Goal: Task Accomplishment & Management: Manage account settings

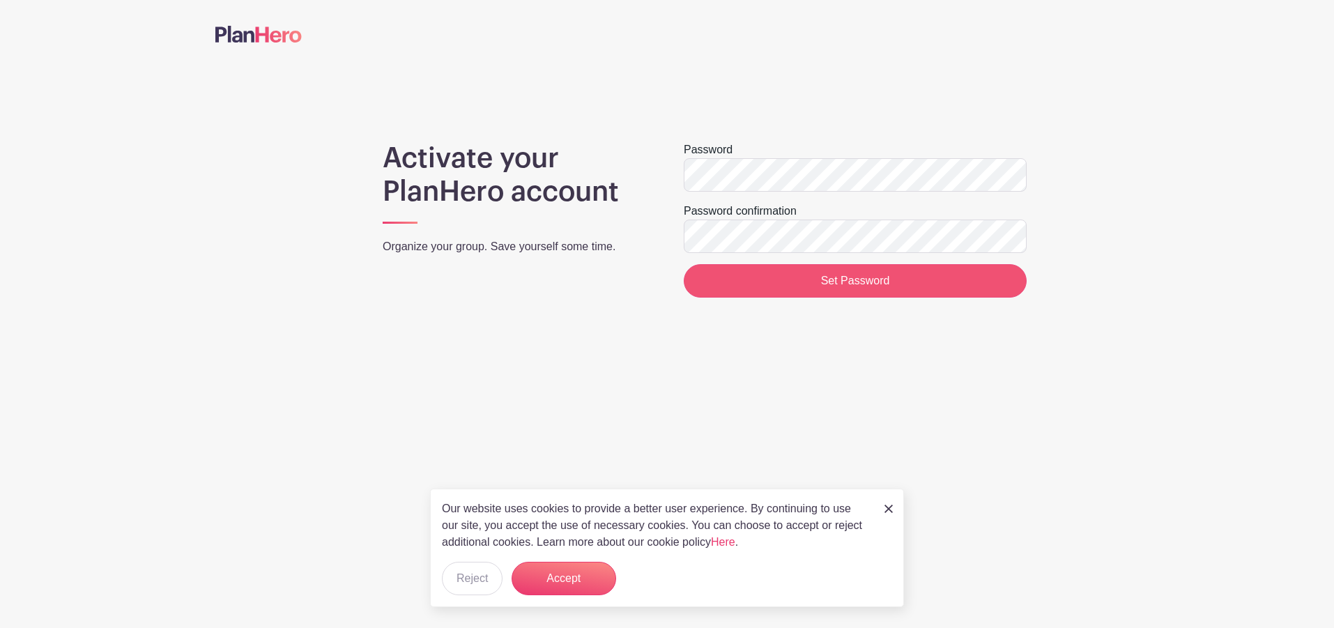
click at [746, 280] on input "Set Password" at bounding box center [855, 280] width 343 height 33
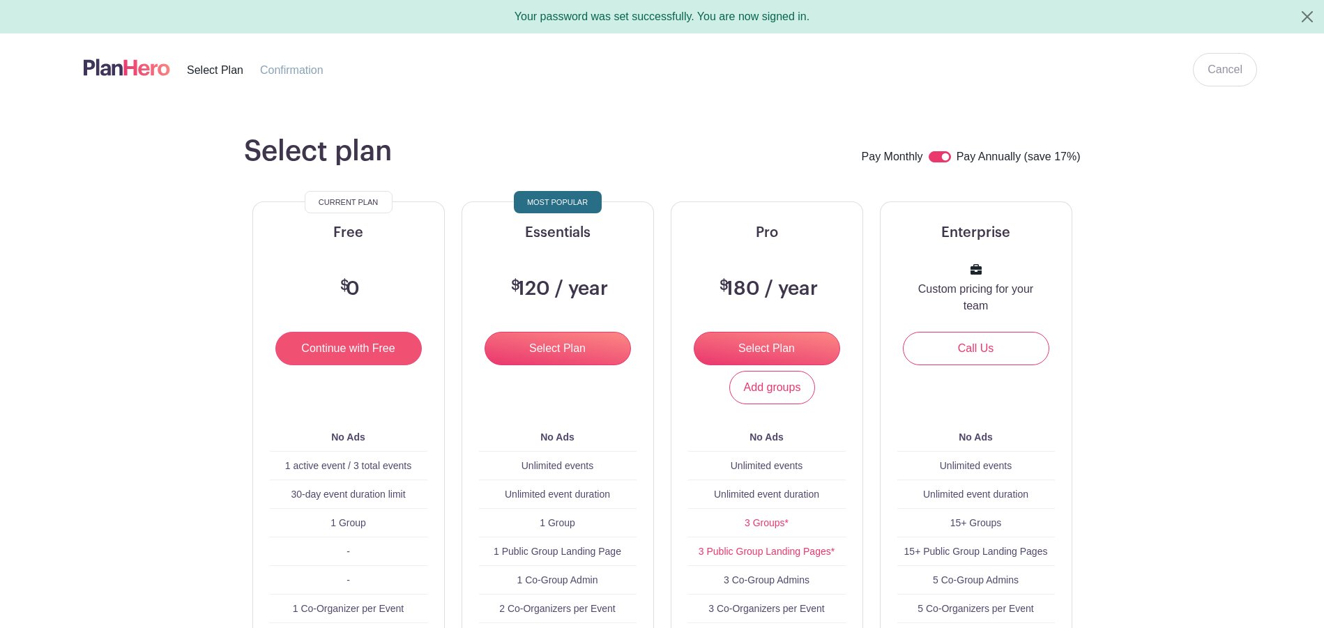
click at [343, 350] on input "Continue with Free" at bounding box center [348, 348] width 146 height 33
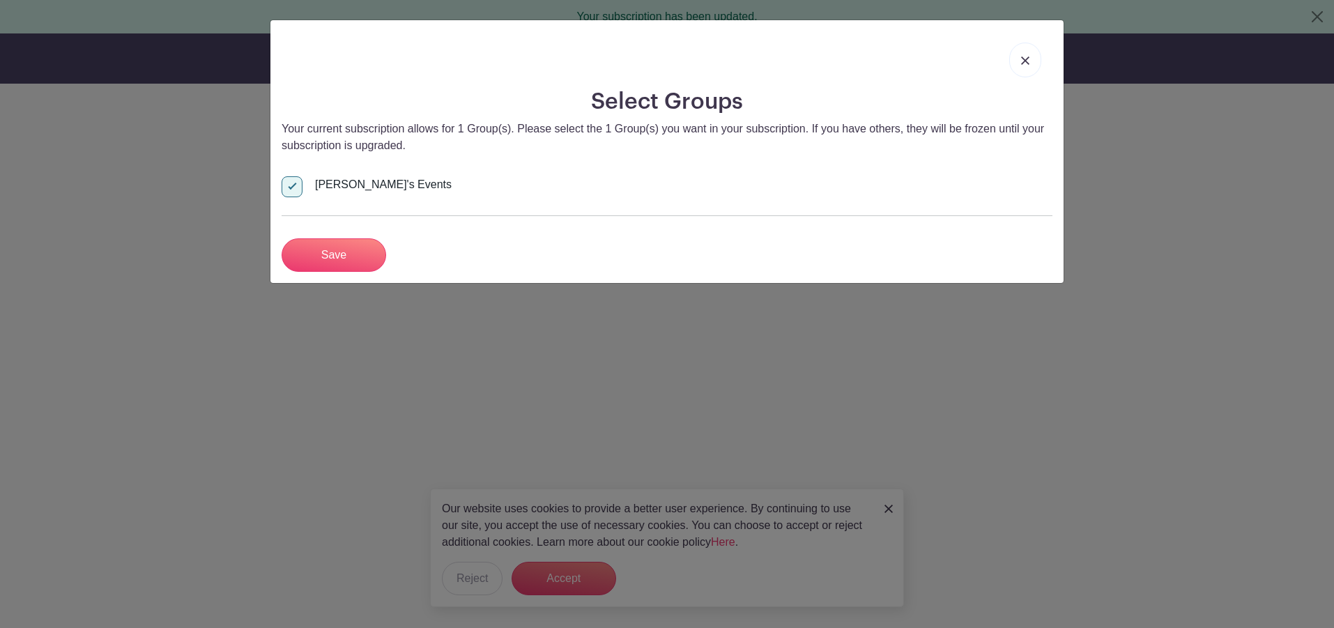
click at [323, 262] on input "Save" at bounding box center [334, 254] width 105 height 33
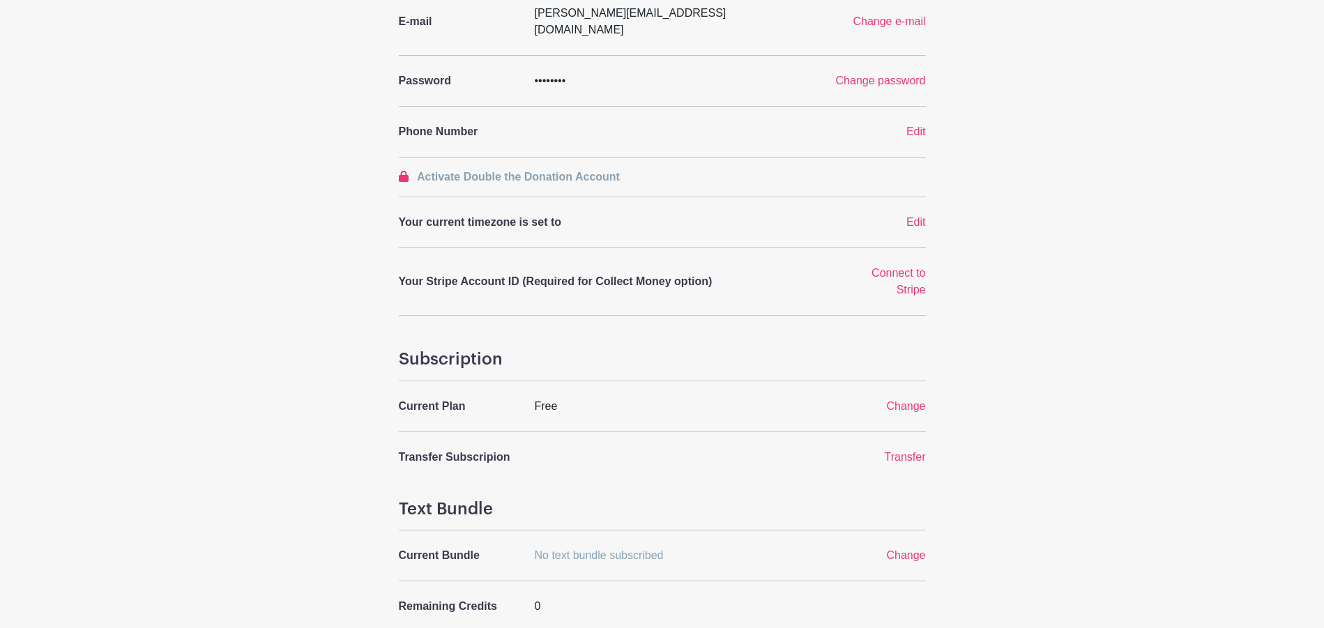
scroll to position [415, 0]
